Goal: Transaction & Acquisition: Book appointment/travel/reservation

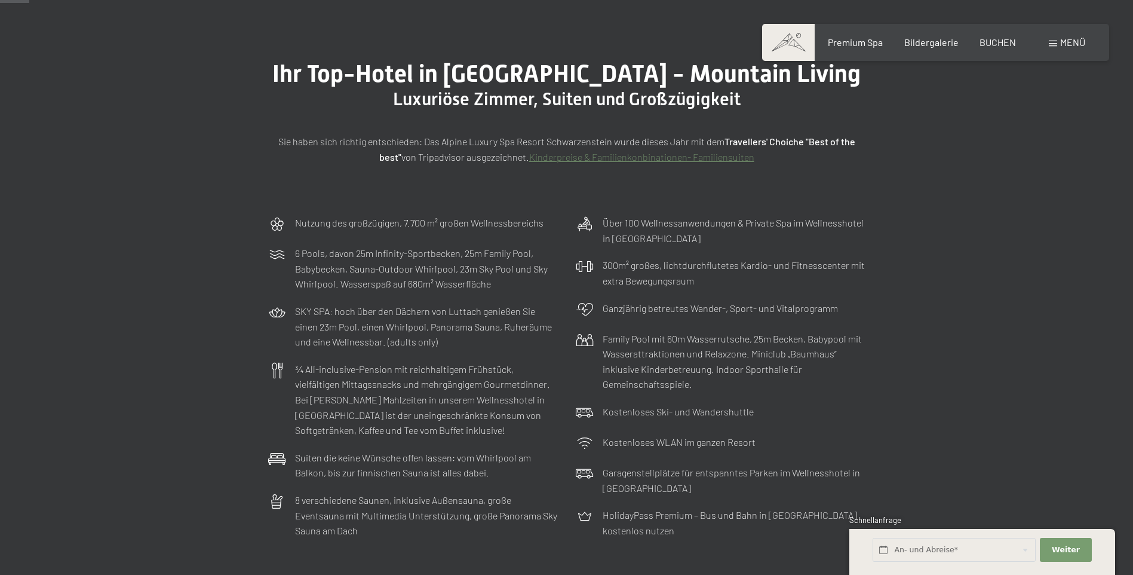
scroll to position [60, 0]
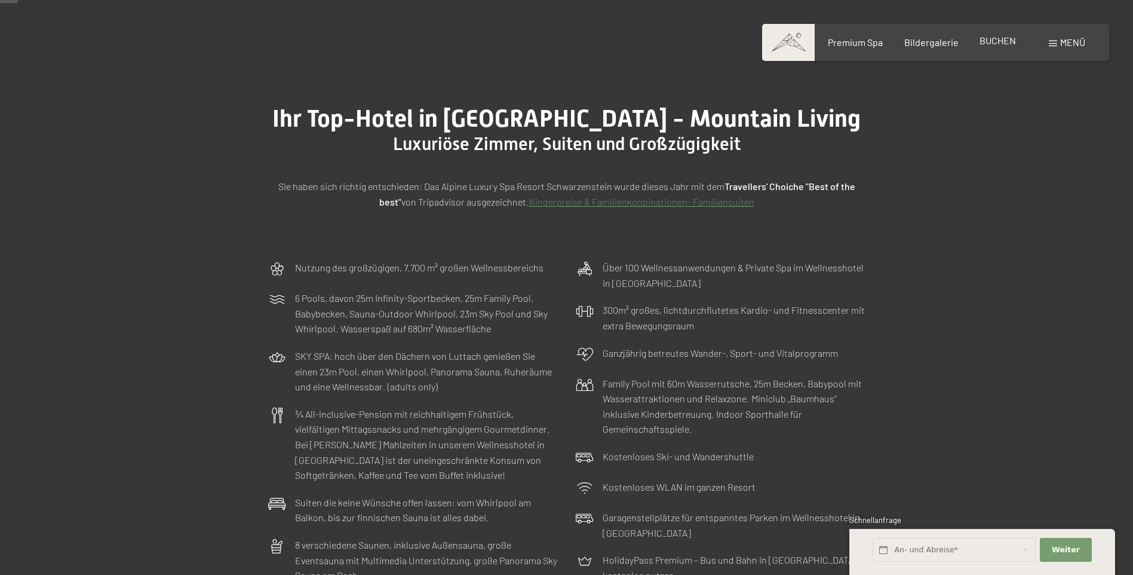
click at [1005, 40] on span "BUCHEN" at bounding box center [998, 40] width 36 height 11
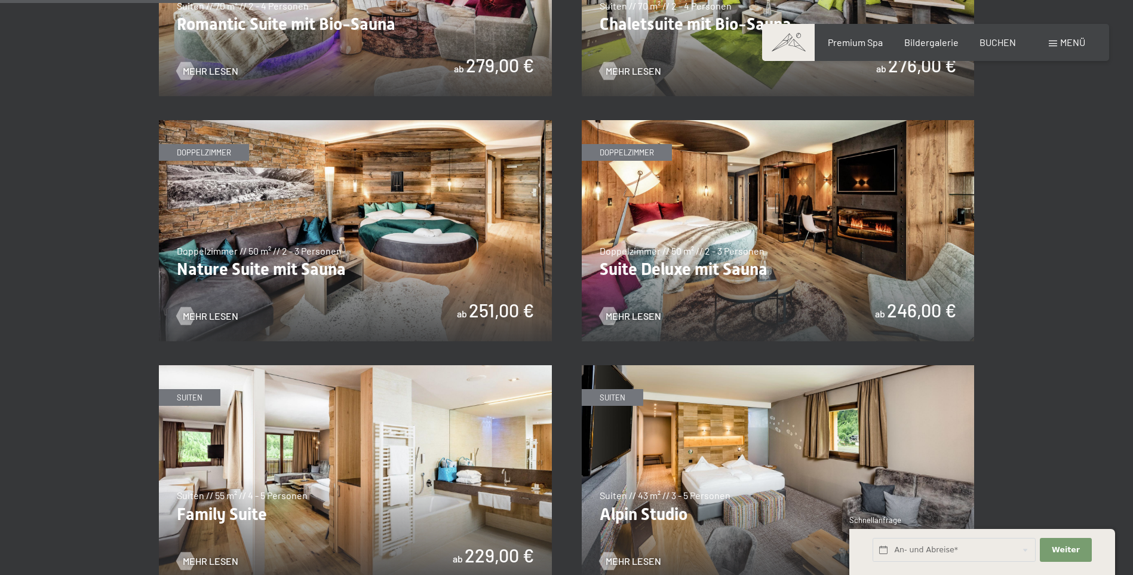
scroll to position [1374, 0]
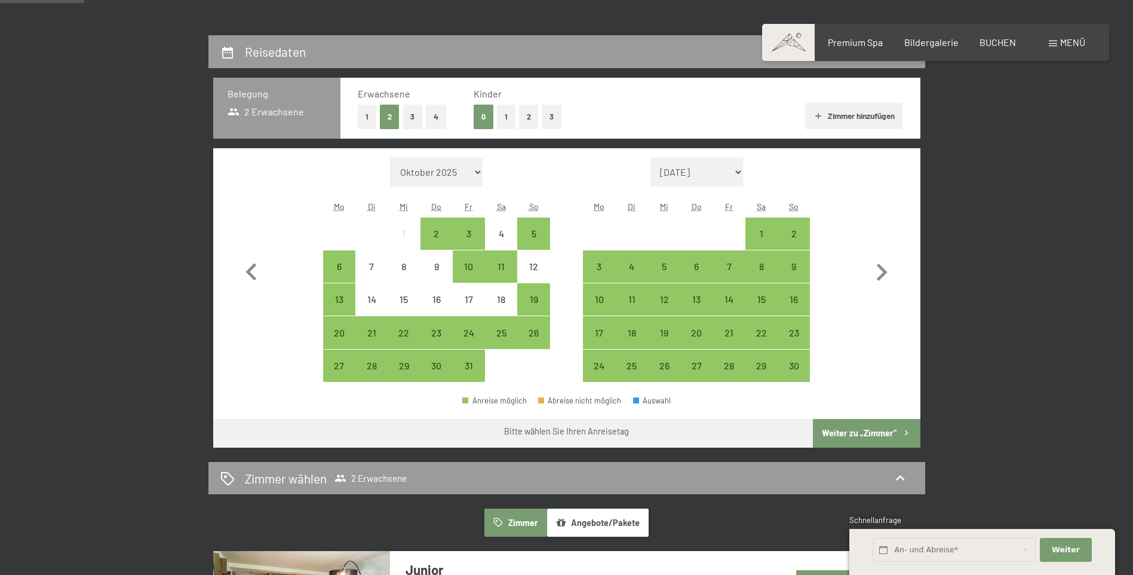
scroll to position [299, 0]
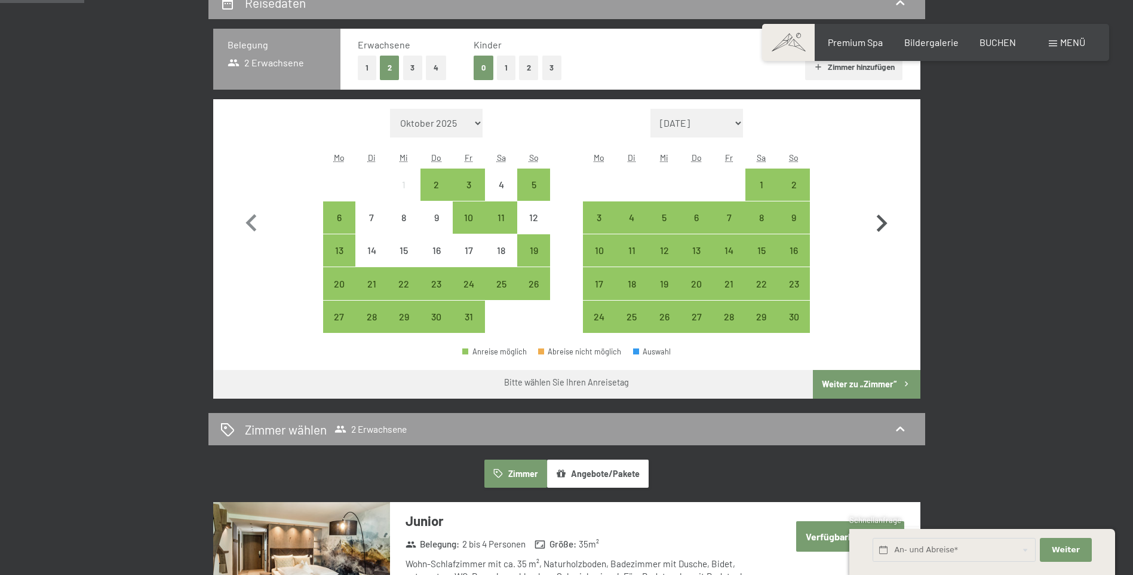
click at [880, 226] on icon "button" at bounding box center [881, 223] width 35 height 35
select select "2025-11-01"
select select "2025-12-01"
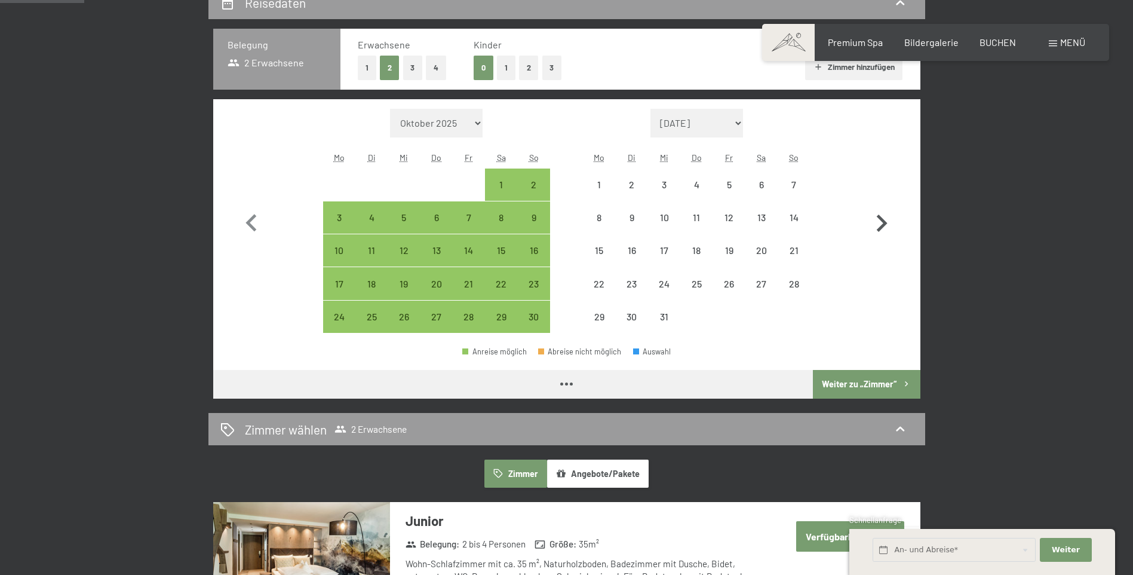
select select "2025-11-01"
select select "2025-12-01"
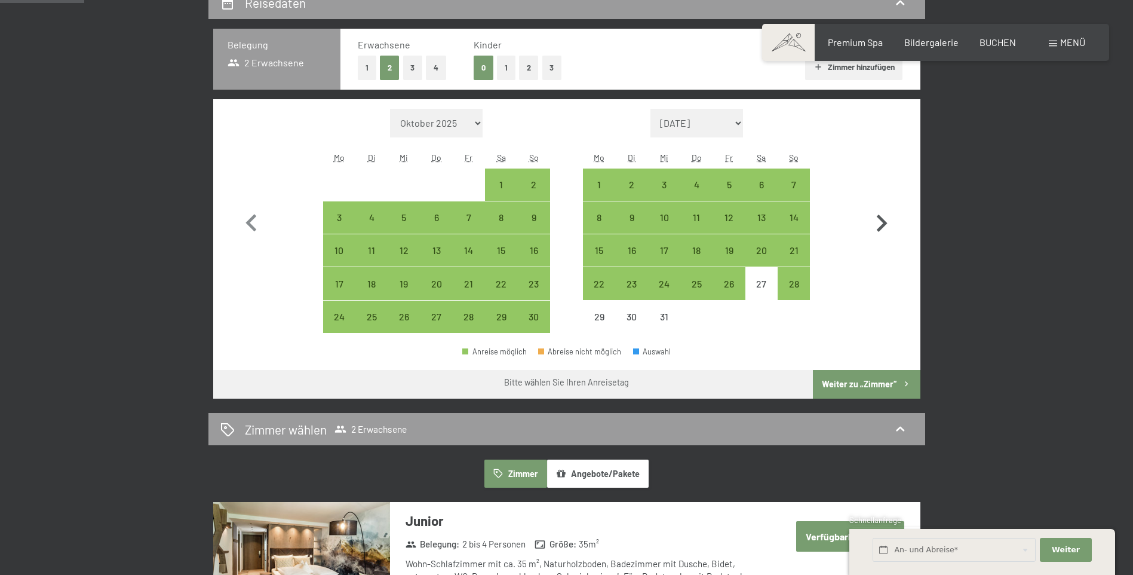
click at [880, 226] on icon "button" at bounding box center [881, 223] width 35 height 35
select select "2025-12-01"
select select "2026-01-01"
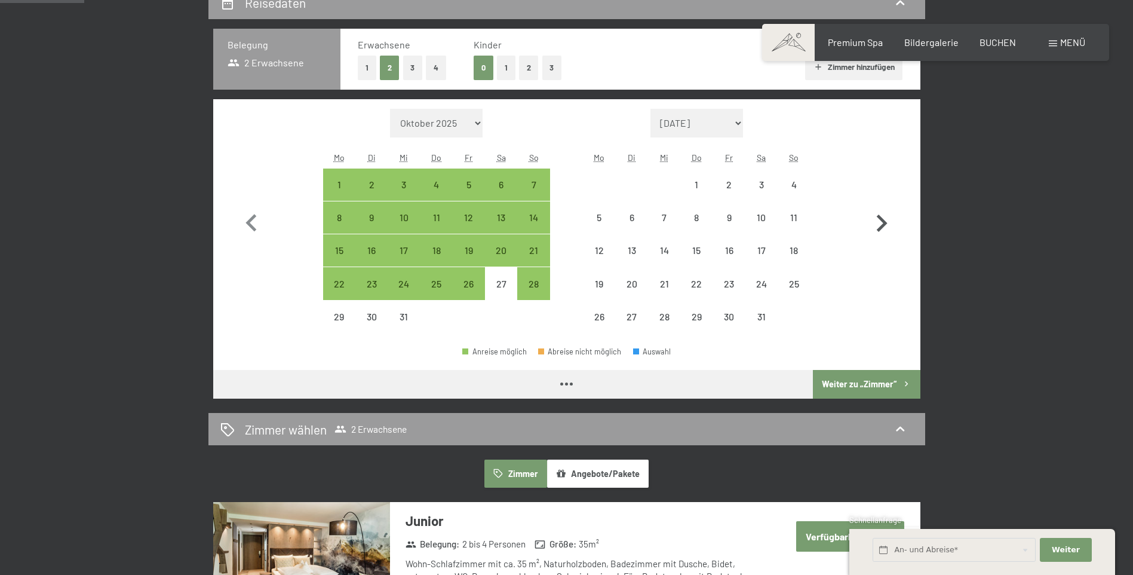
select select "2025-12-01"
select select "2026-01-01"
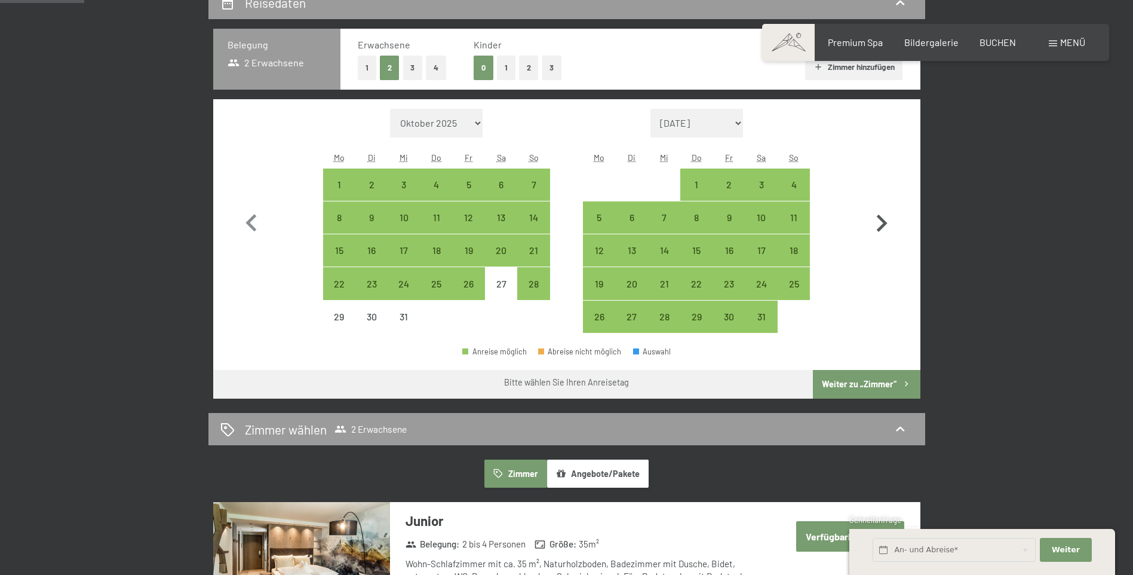
click at [880, 226] on icon "button" at bounding box center [881, 223] width 35 height 35
select select "2026-01-01"
select select "2026-02-01"
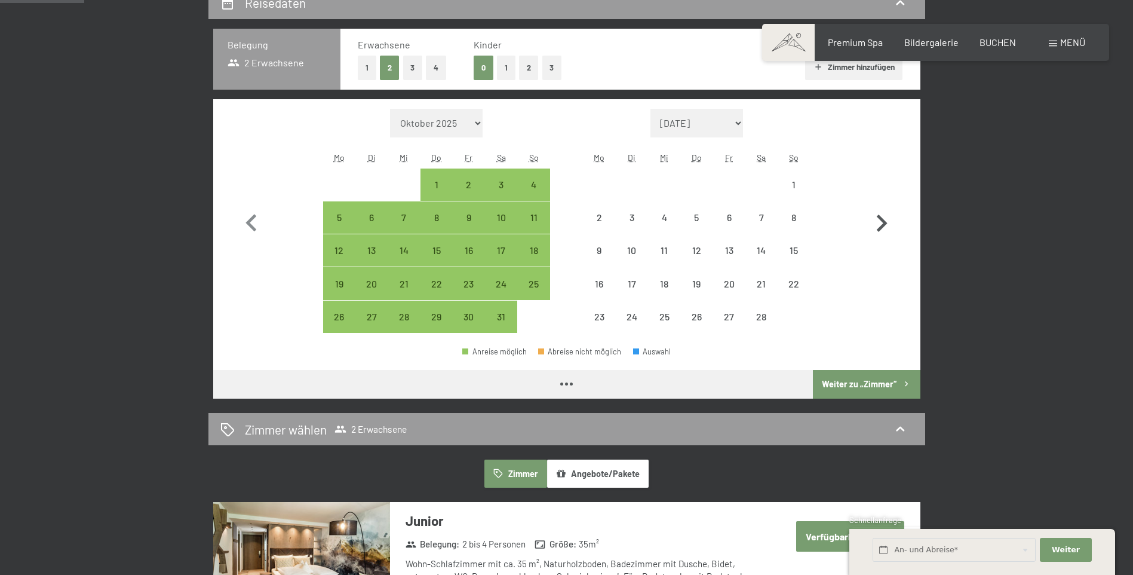
select select "2026-01-01"
select select "2026-02-01"
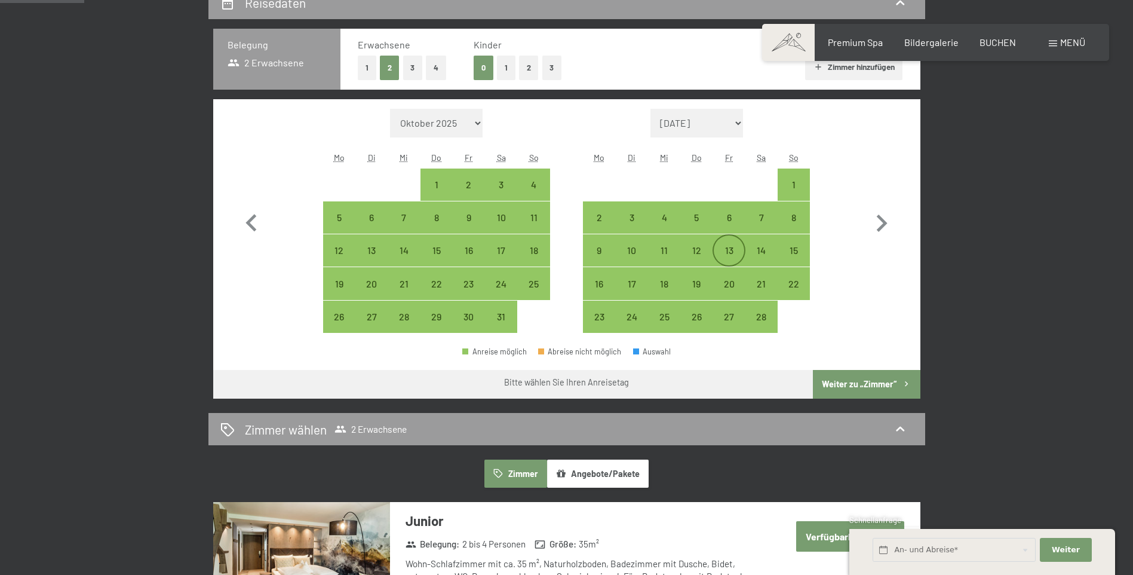
click at [731, 253] on div "13" at bounding box center [729, 261] width 30 height 30
select select "2026-01-01"
select select "2026-02-01"
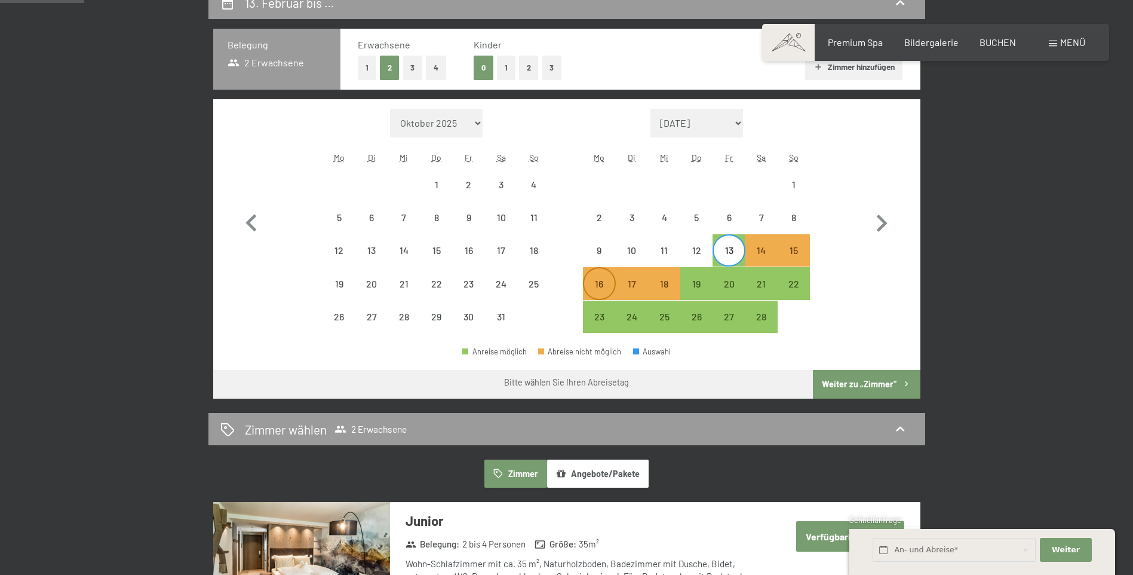
click at [603, 291] on div "16" at bounding box center [599, 294] width 30 height 30
select select "2026-01-01"
select select "2026-02-01"
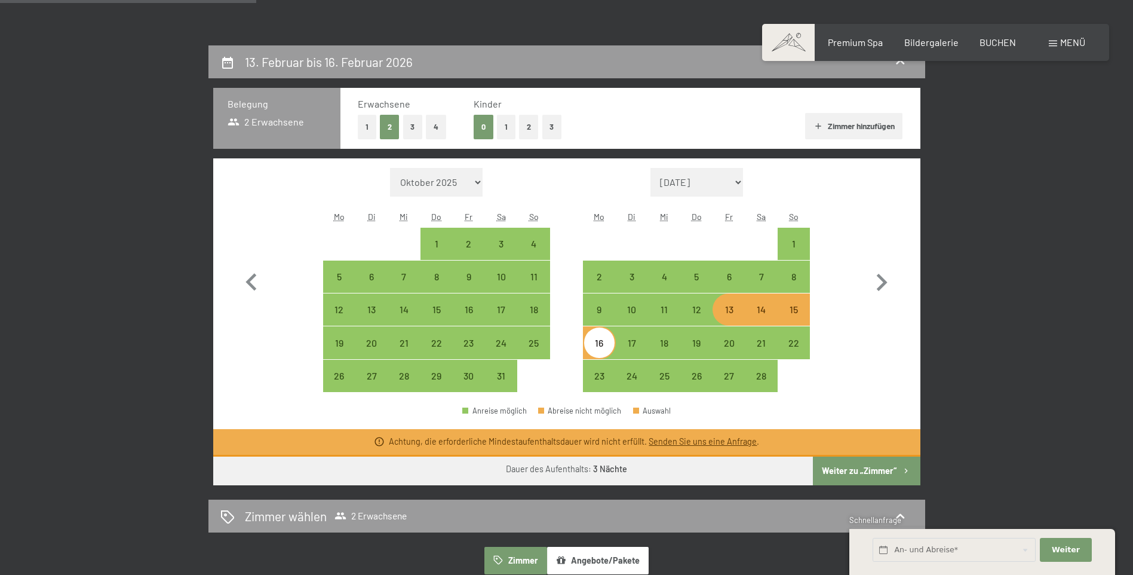
scroll to position [239, 0]
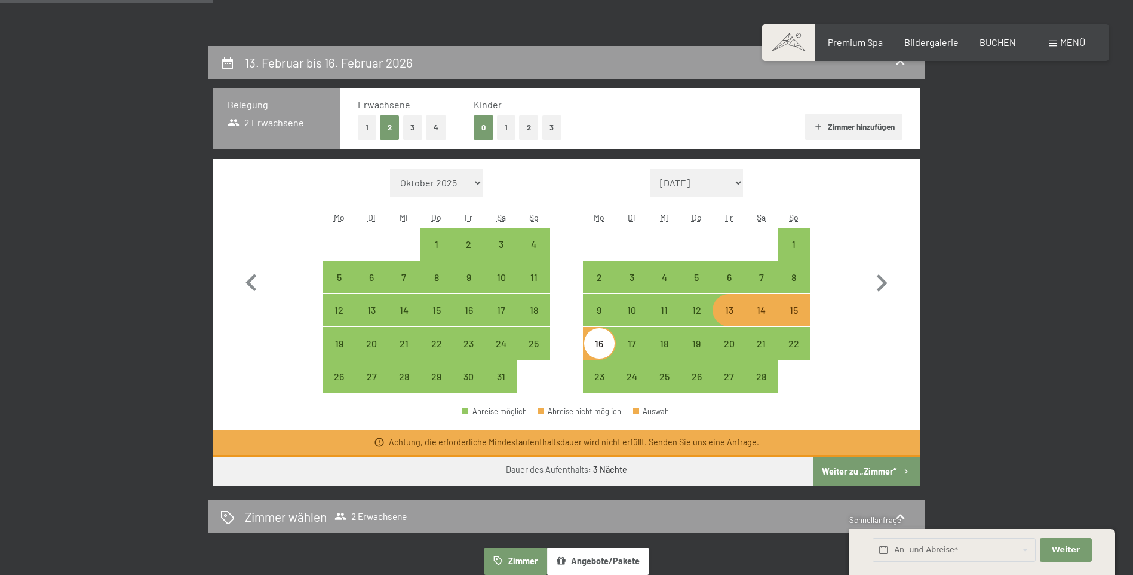
click at [725, 317] on div "13" at bounding box center [729, 320] width 30 height 30
select select "2026-01-01"
select select "2026-02-01"
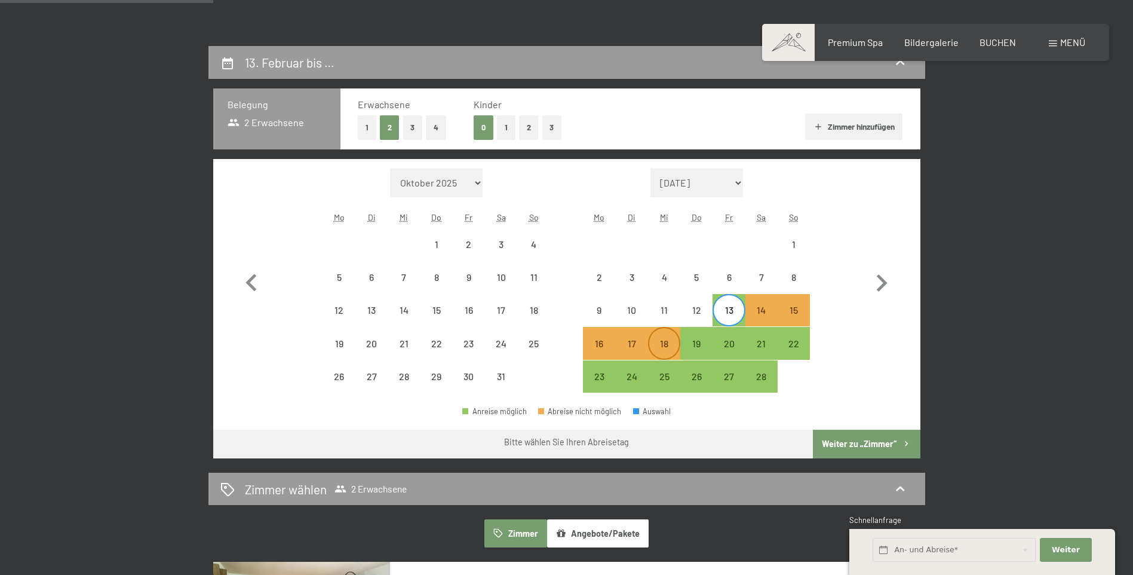
click at [668, 349] on div "18" at bounding box center [664, 354] width 30 height 30
select select "2026-01-01"
select select "2026-02-01"
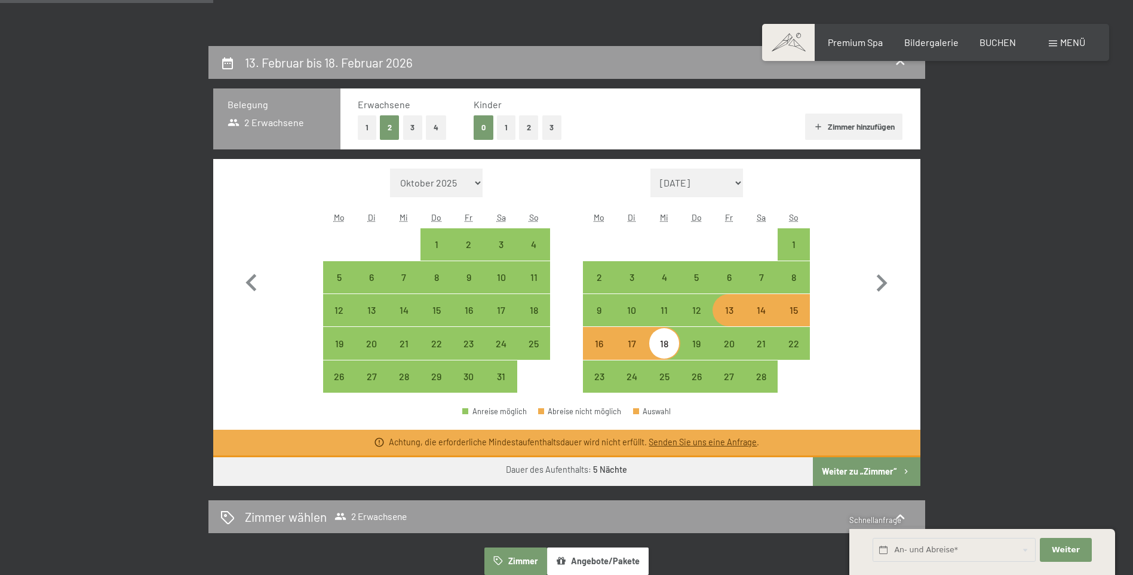
click at [881, 477] on button "Weiter zu „Zimmer“" at bounding box center [866, 471] width 107 height 29
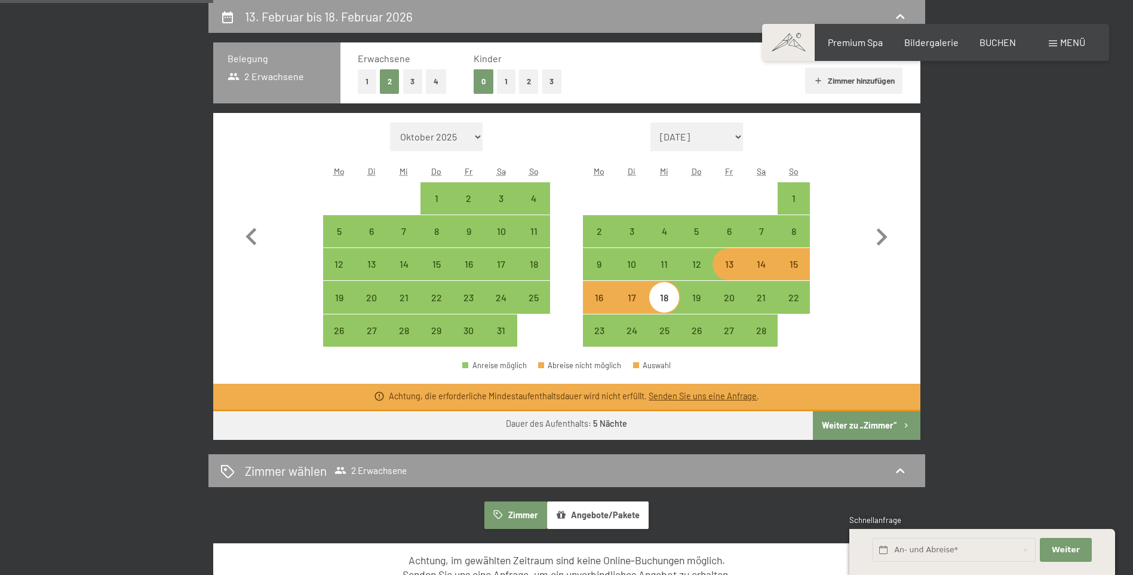
select select "2026-01-01"
select select "2026-02-01"
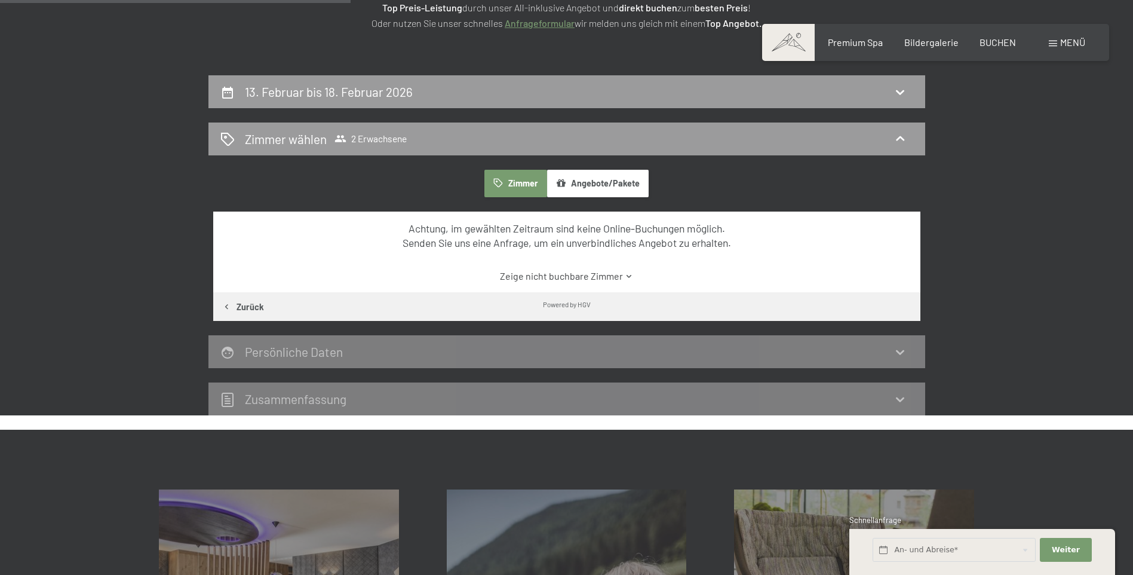
scroll to position [106, 0]
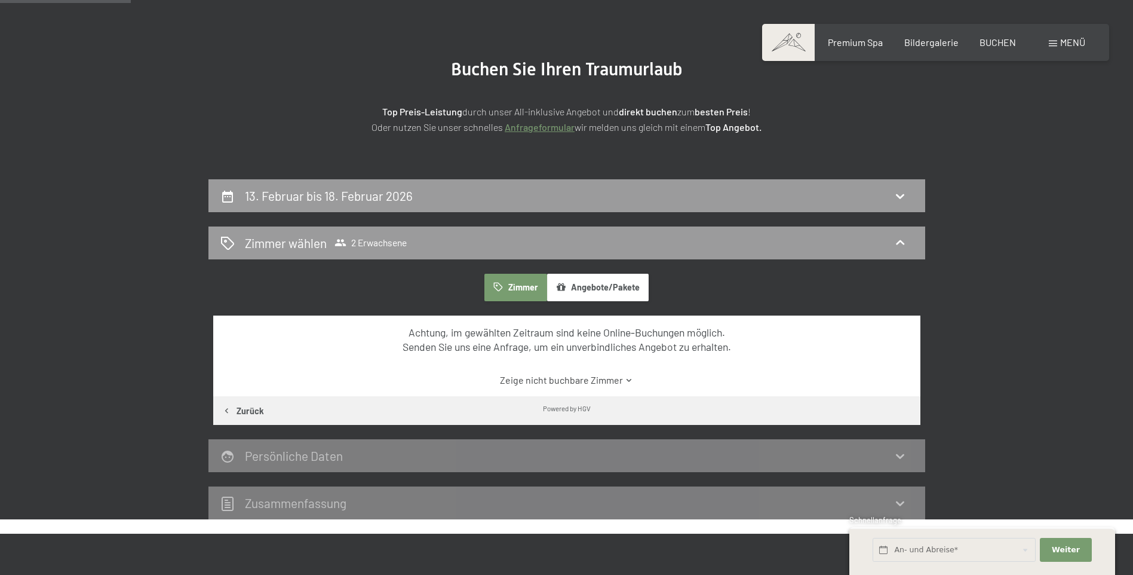
click at [526, 288] on button "Zimmer" at bounding box center [515, 287] width 62 height 27
click at [905, 242] on icon at bounding box center [900, 242] width 14 height 14
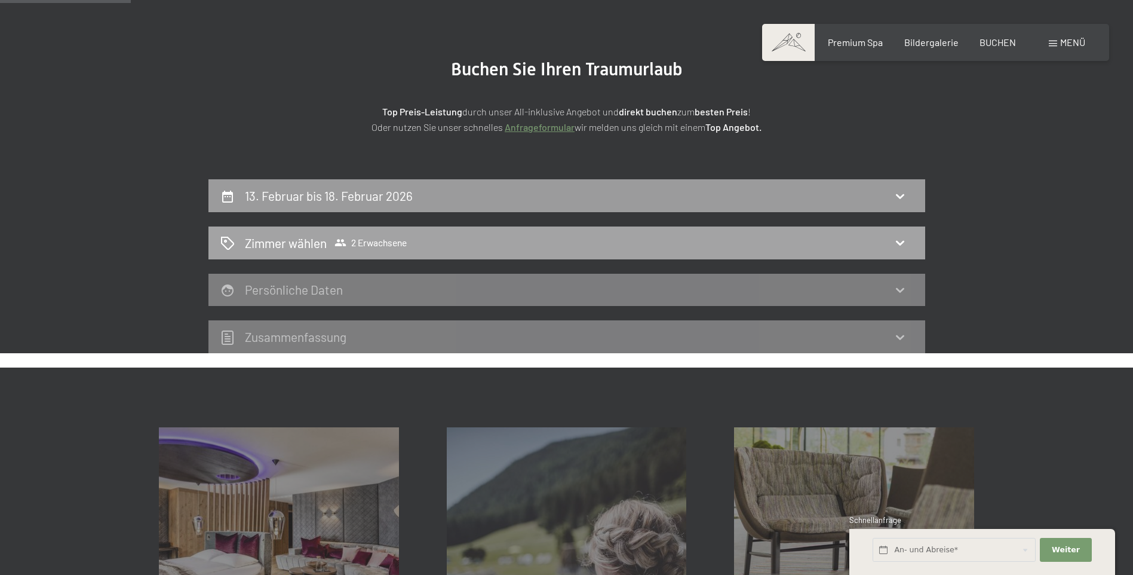
click at [905, 242] on icon at bounding box center [900, 242] width 14 height 14
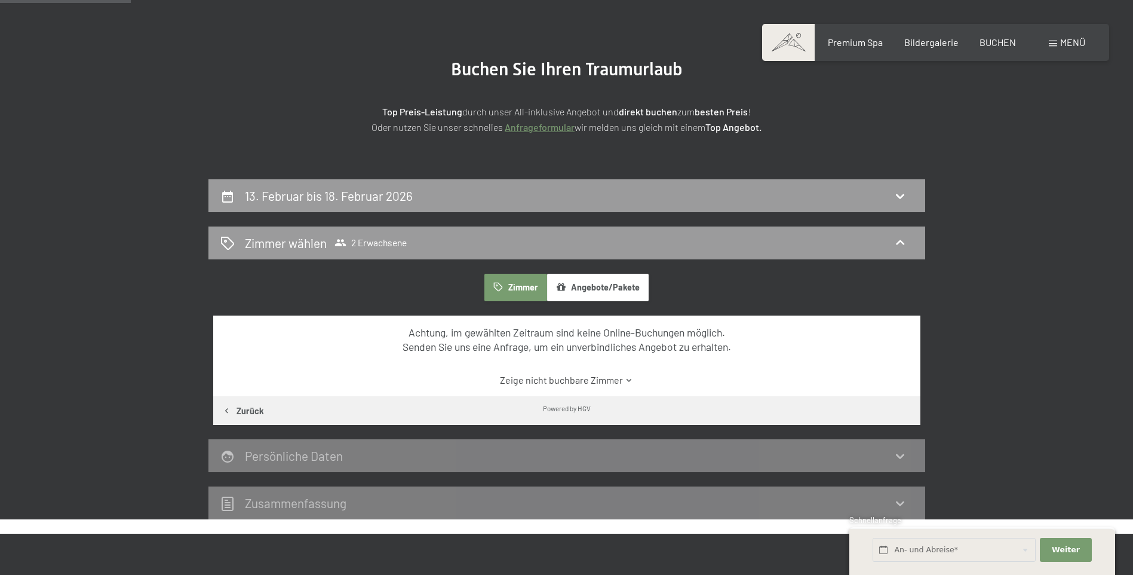
click at [524, 289] on button "Zimmer" at bounding box center [515, 287] width 62 height 27
click at [603, 292] on button "Angebote/Pakete" at bounding box center [598, 287] width 102 height 27
click at [523, 285] on button "Zimmer" at bounding box center [515, 287] width 62 height 27
click at [594, 192] on div "13. Februar bis 18. Februar 2026" at bounding box center [566, 195] width 693 height 17
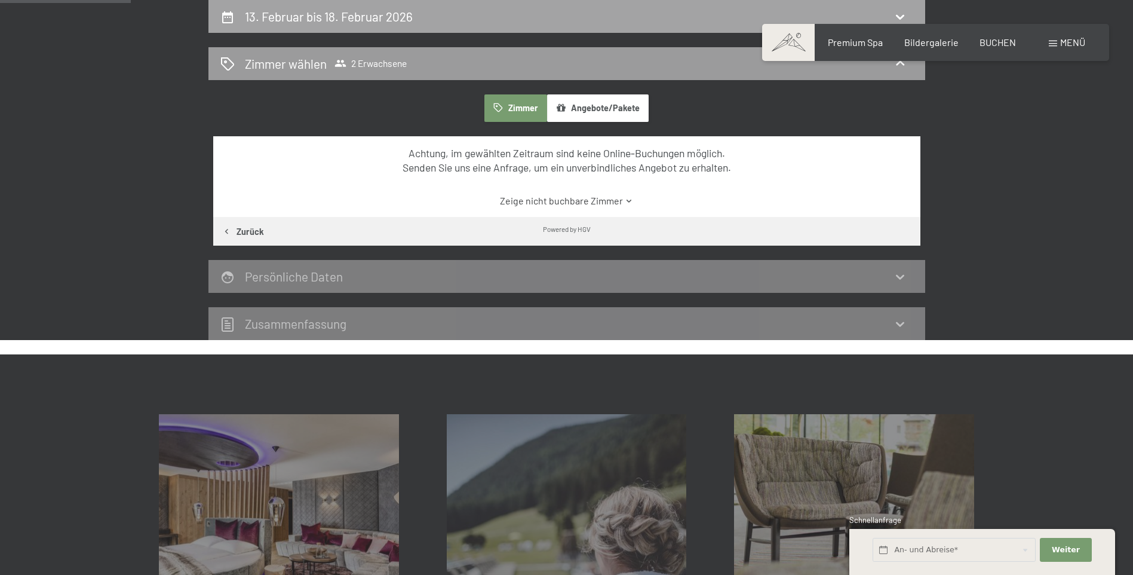
select select "2026-01-01"
select select "2026-02-01"
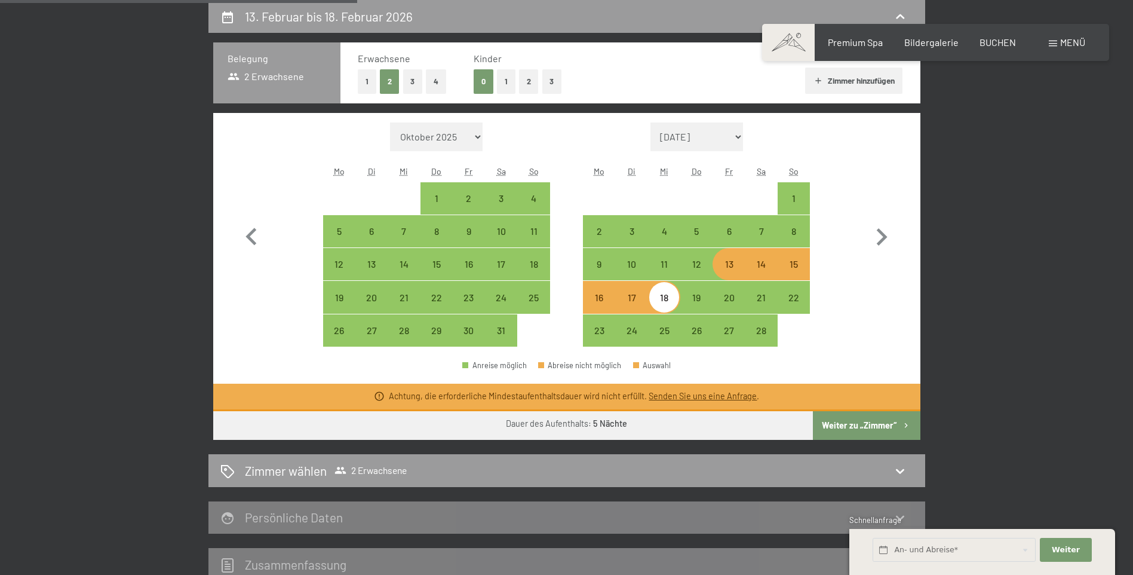
click at [724, 271] on div "13" at bounding box center [729, 274] width 30 height 30
select select "2026-01-01"
select select "2026-02-01"
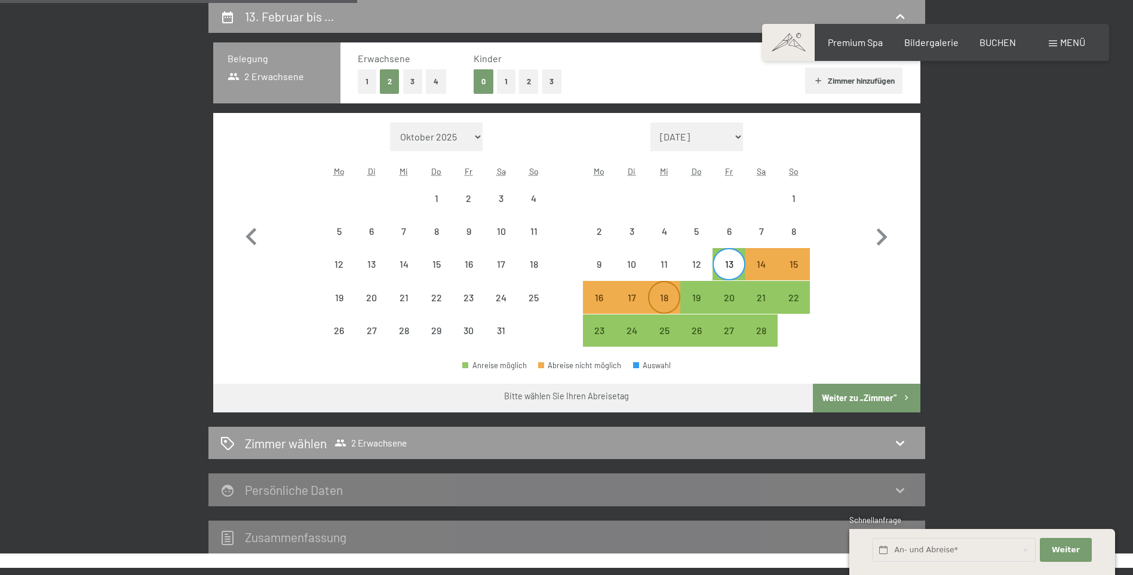
click at [664, 302] on div "18" at bounding box center [664, 308] width 30 height 30
select select "2026-01-01"
select select "2026-02-01"
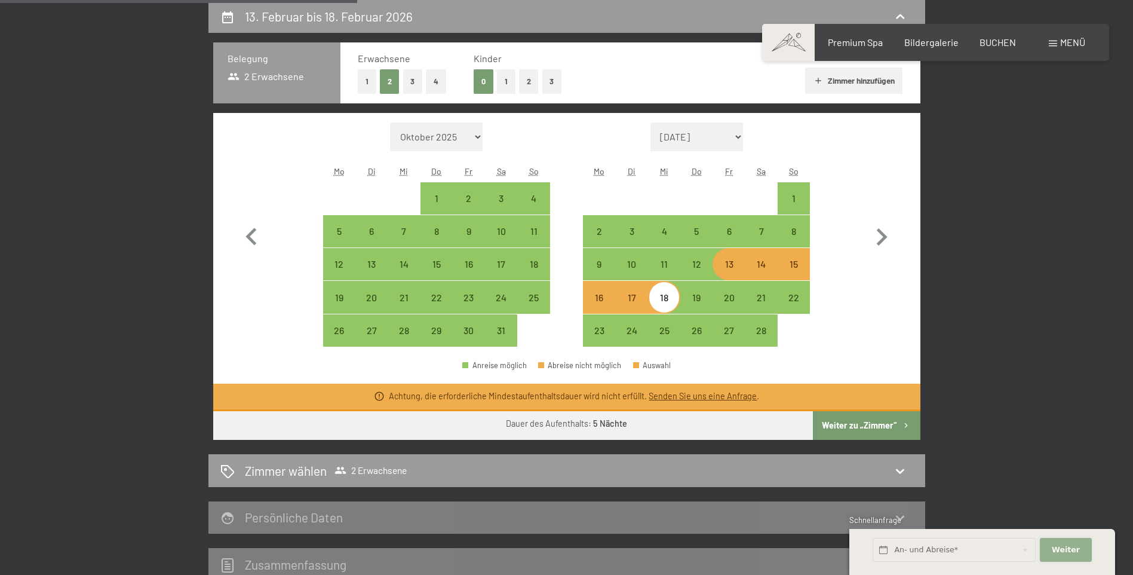
click at [1061, 546] on span "Weiter" at bounding box center [1066, 549] width 28 height 11
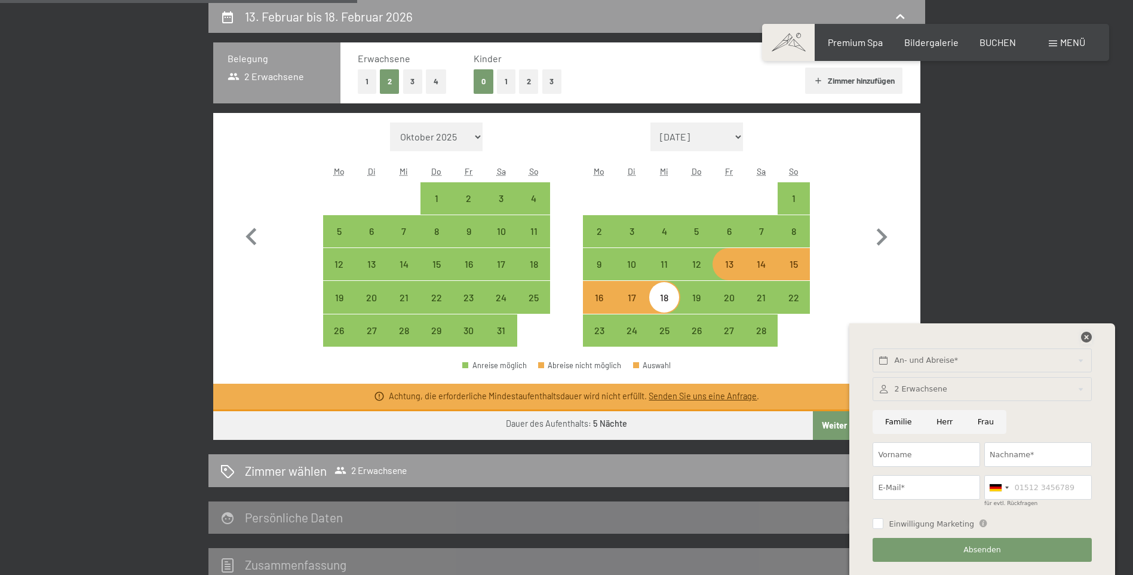
click at [1085, 341] on icon at bounding box center [1086, 337] width 11 height 11
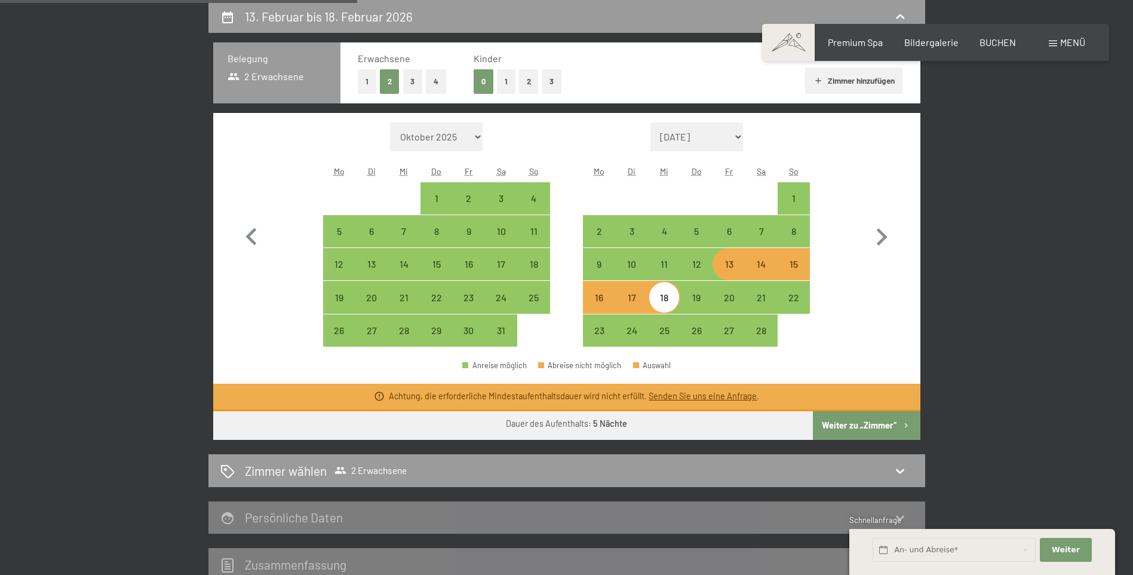
click at [849, 422] on button "Weiter zu „Zimmer“" at bounding box center [866, 425] width 107 height 29
select select "2026-01-01"
select select "2026-02-01"
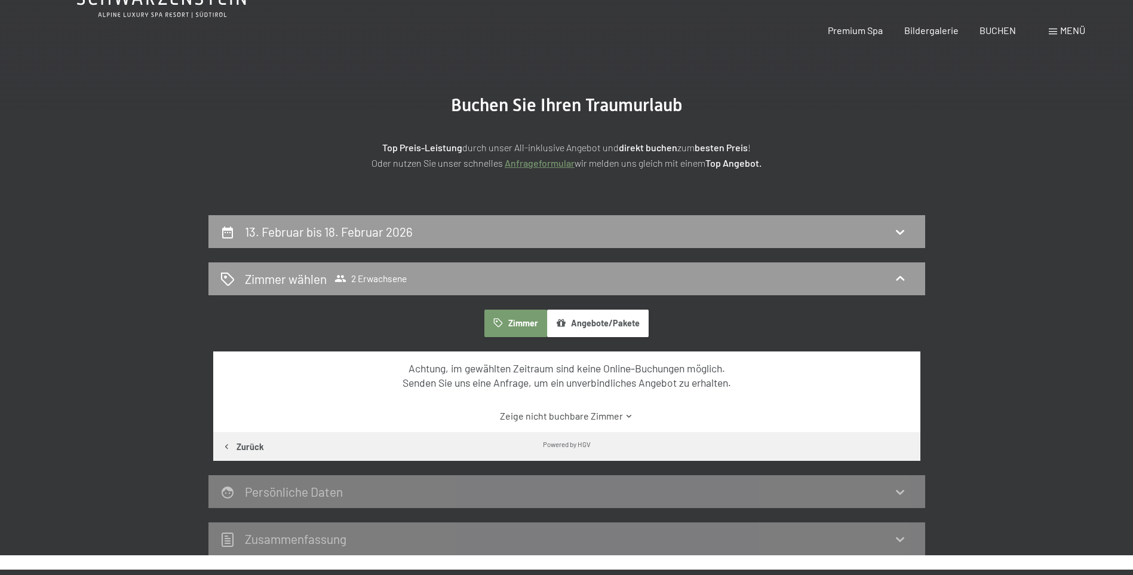
scroll to position [0, 0]
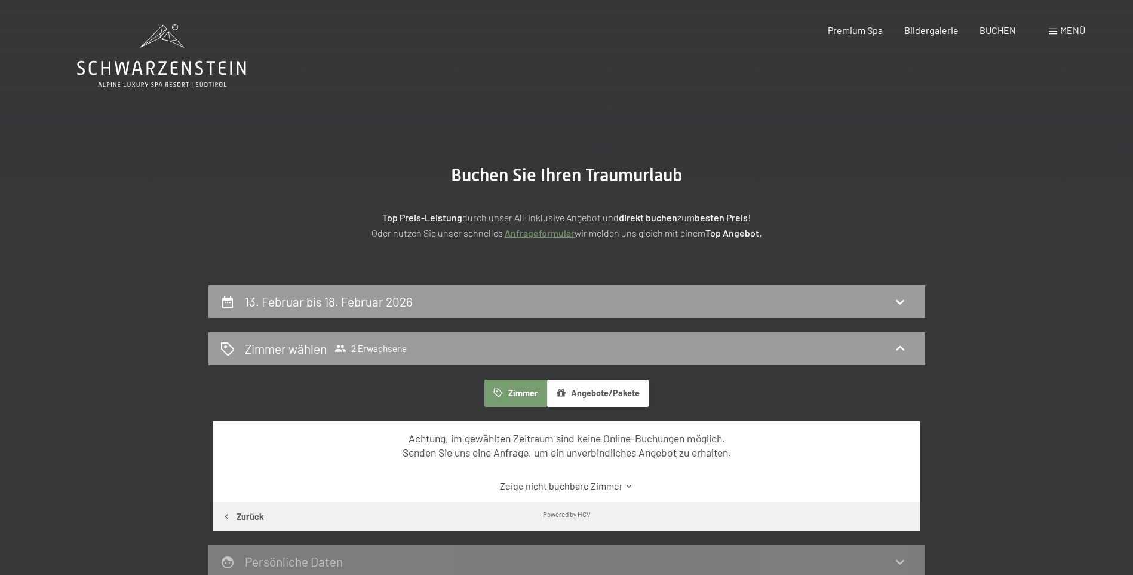
click at [523, 399] on button "Zimmer" at bounding box center [515, 392] width 62 height 27
click at [581, 394] on button "Angebote/Pakete" at bounding box center [598, 392] width 102 height 27
click at [582, 395] on button "Angebote/Pakete" at bounding box center [598, 392] width 102 height 27
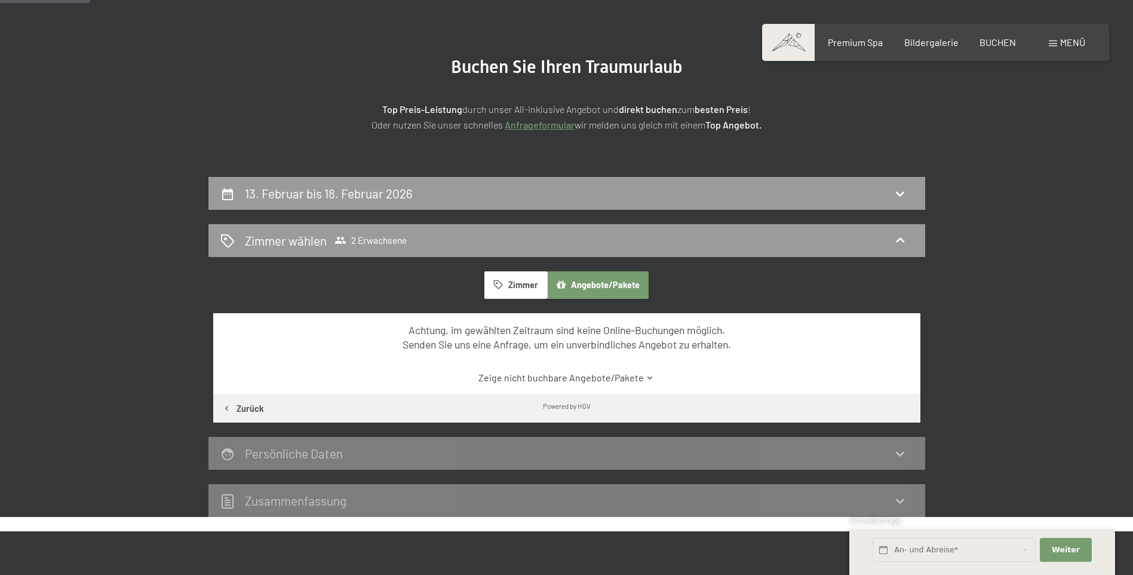
scroll to position [119, 0]
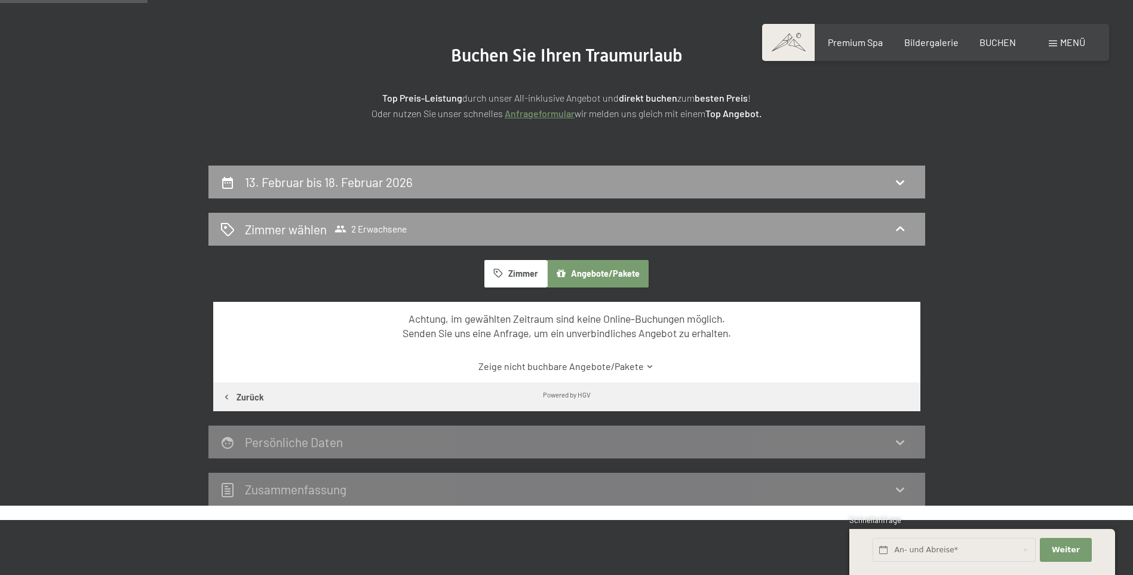
click at [646, 367] on icon at bounding box center [650, 366] width 9 height 9
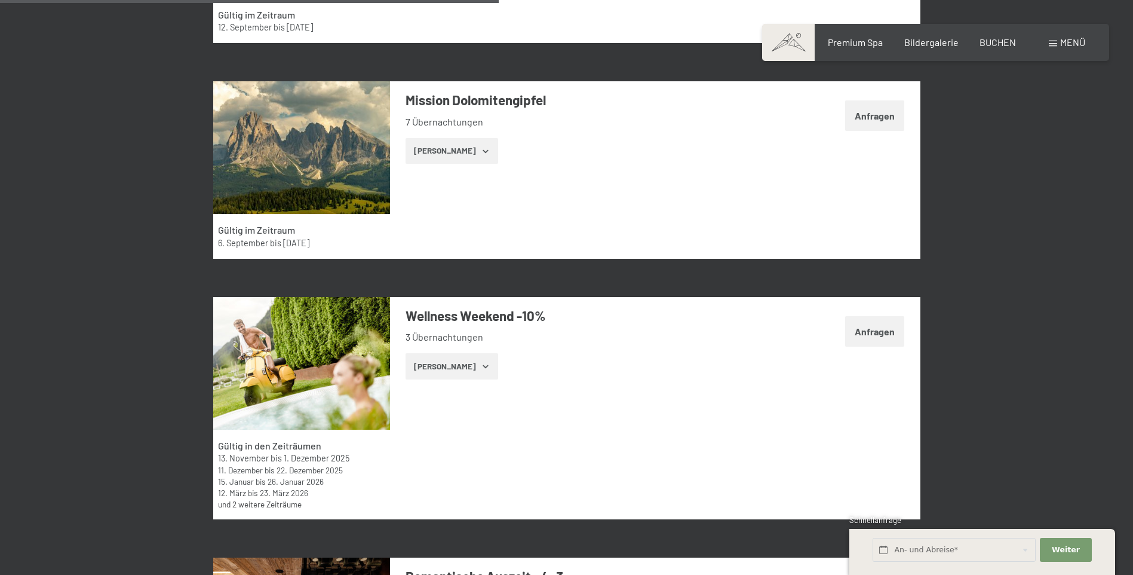
scroll to position [1971, 0]
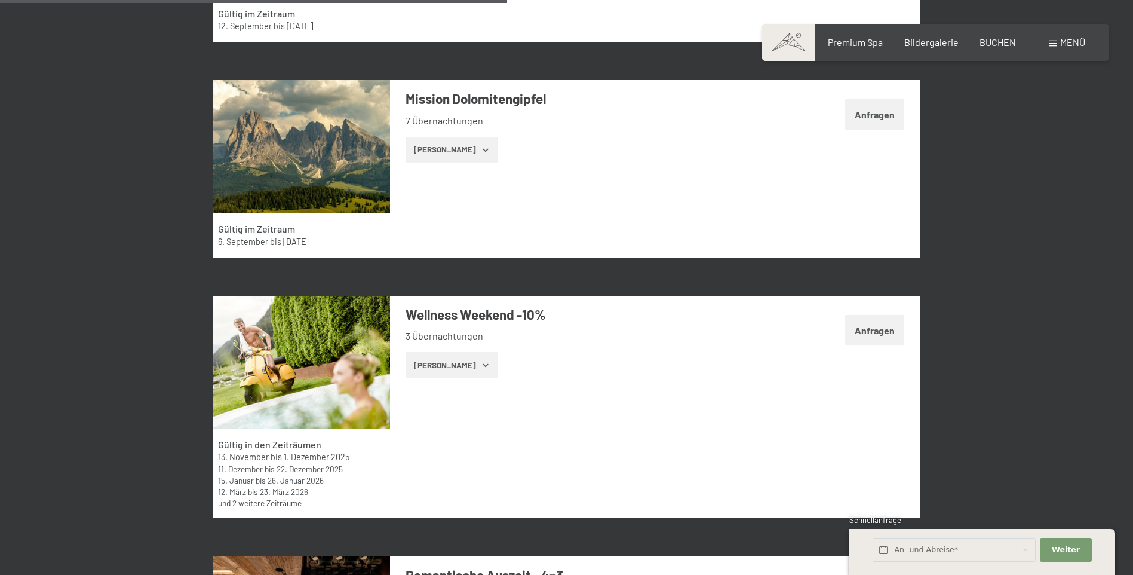
click at [462, 357] on button "Zeige Zimmer" at bounding box center [452, 365] width 93 height 26
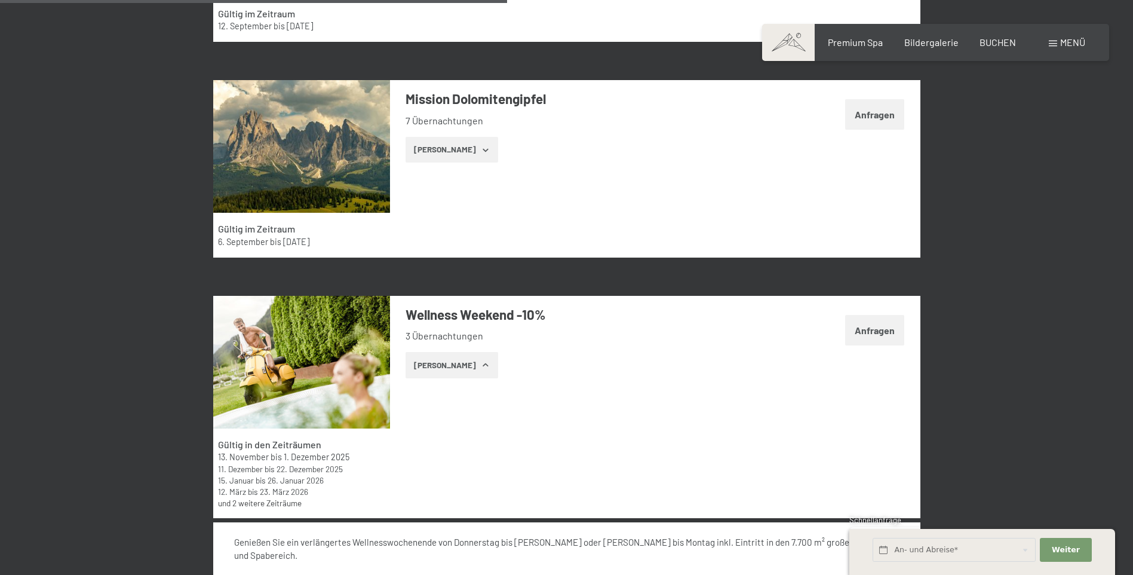
click at [288, 503] on link "und 2 weitere Zeiträume" at bounding box center [260, 503] width 84 height 10
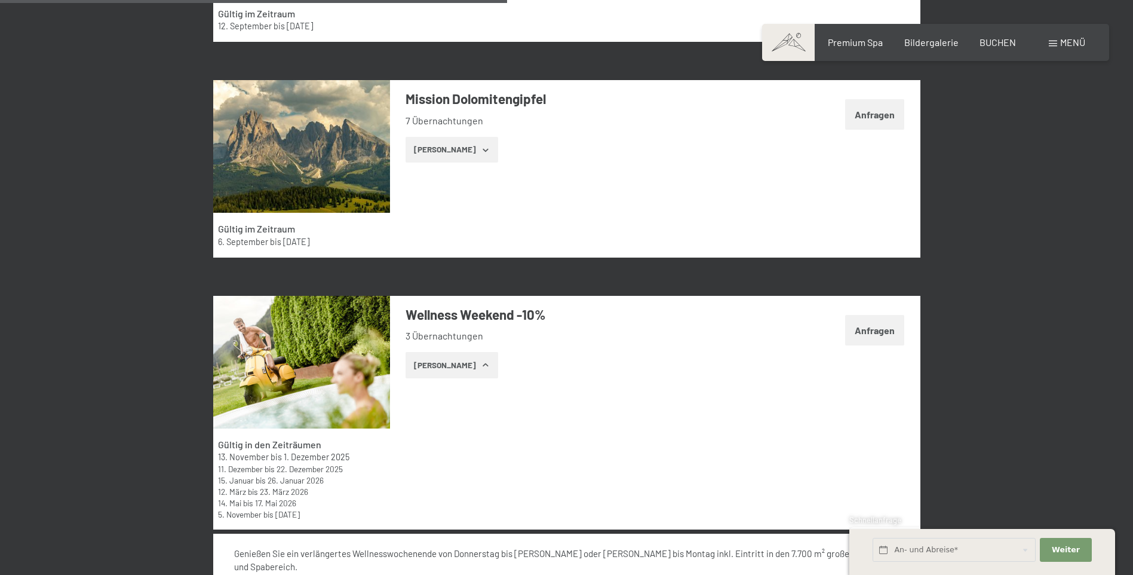
click at [295, 506] on time "17. Mai 2026" at bounding box center [275, 503] width 41 height 10
click at [481, 361] on icon "button" at bounding box center [486, 365] width 10 height 10
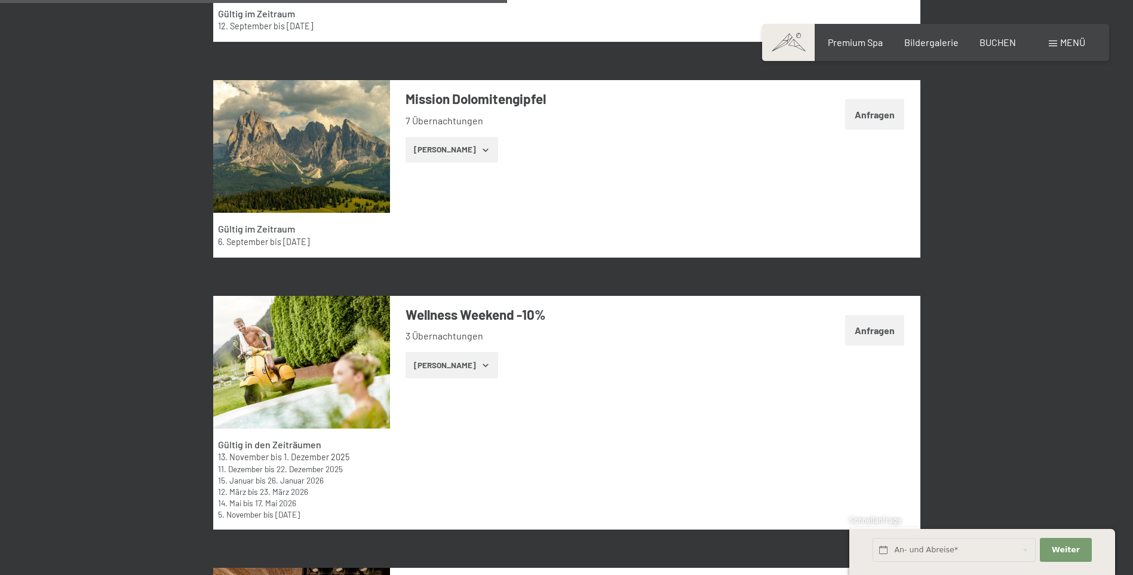
click at [481, 366] on icon "button" at bounding box center [486, 365] width 10 height 10
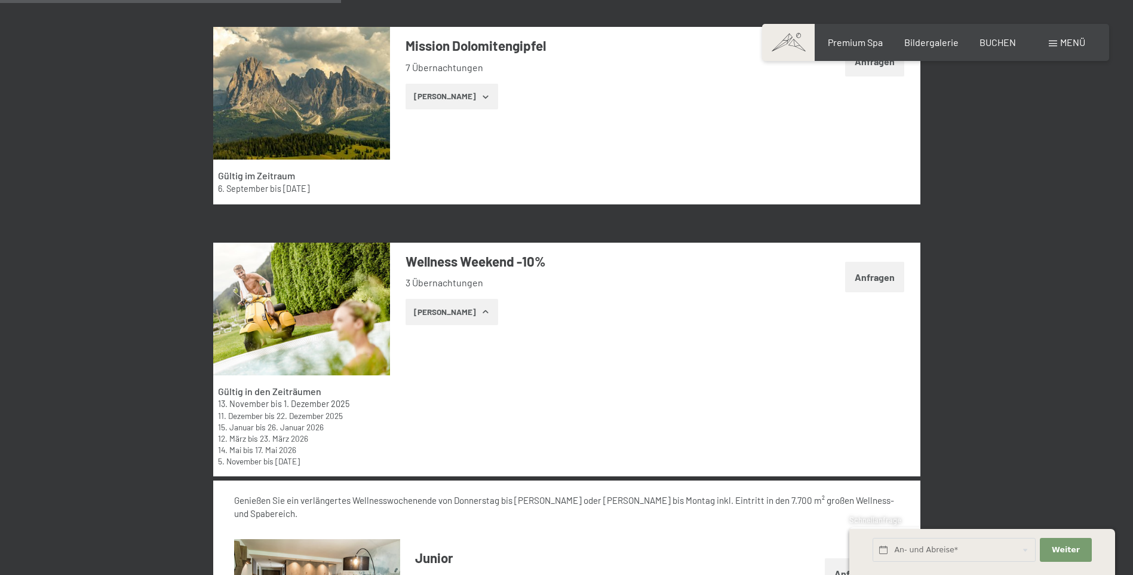
scroll to position [1912, 0]
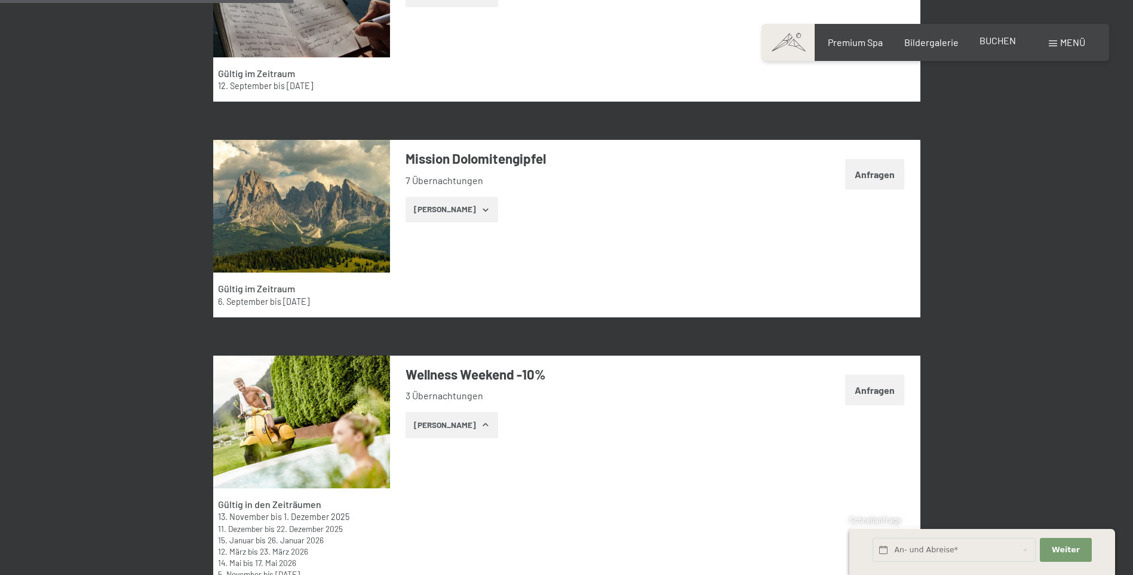
click at [989, 40] on span "BUCHEN" at bounding box center [998, 40] width 36 height 11
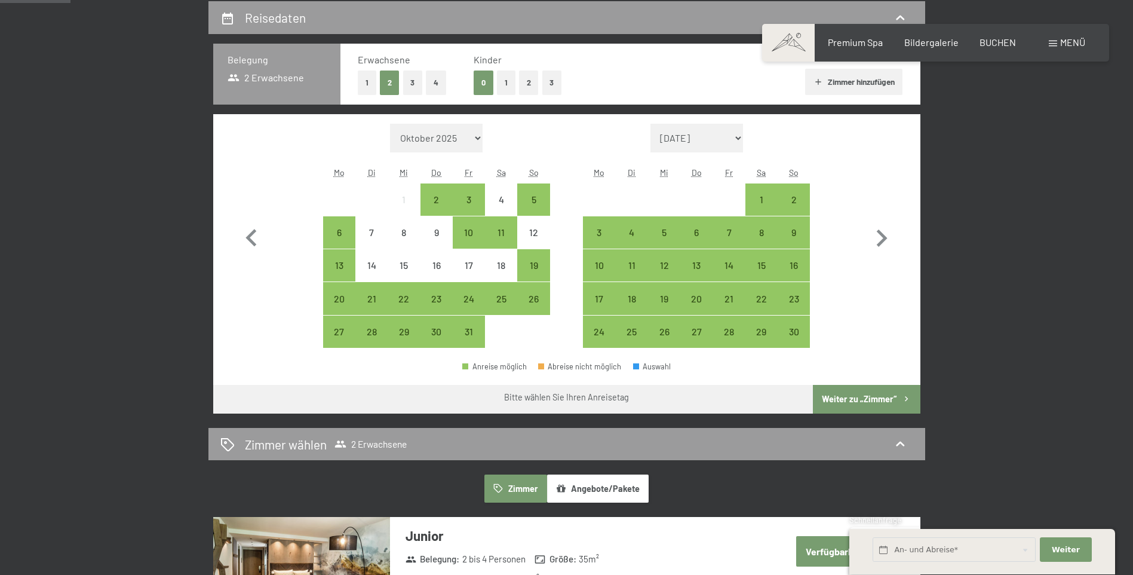
scroll to position [179, 0]
